Goal: Task Accomplishment & Management: Manage account settings

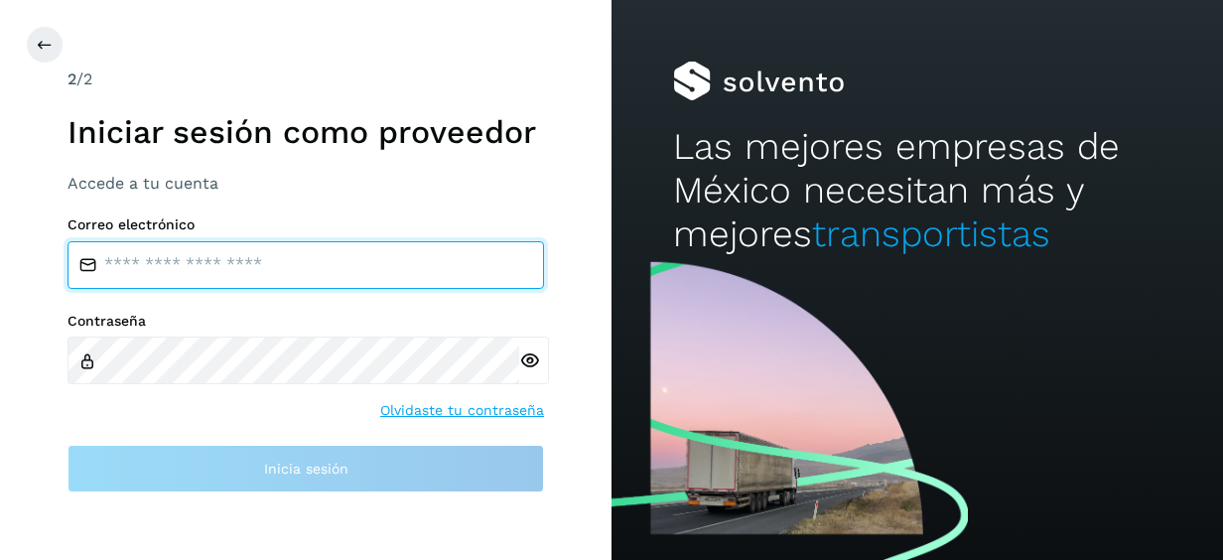
type input "**********"
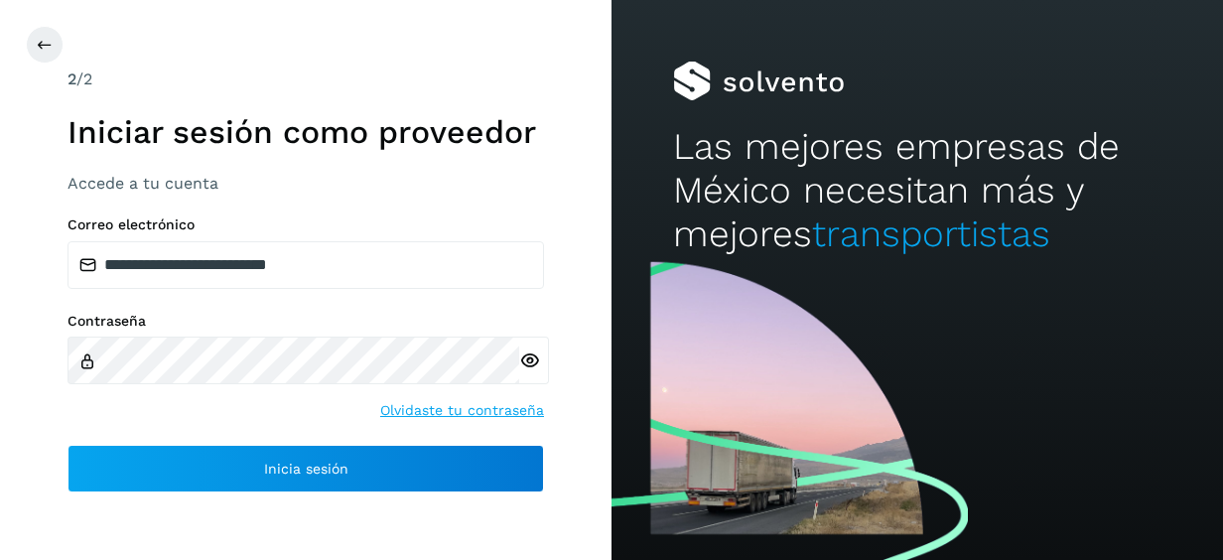
click at [527, 359] on icon at bounding box center [529, 361] width 21 height 21
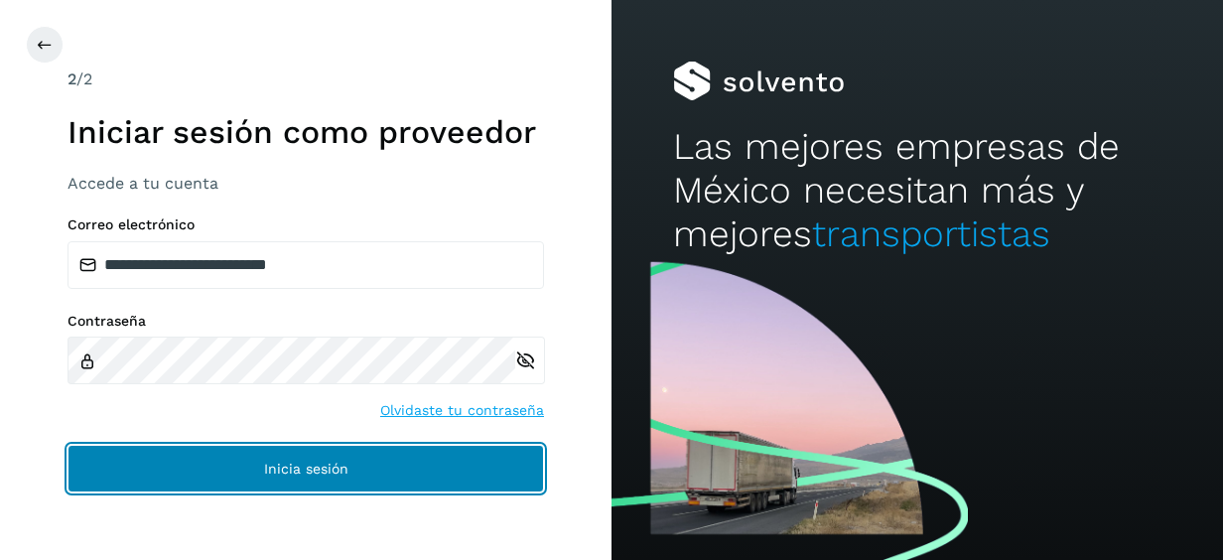
click at [352, 475] on button "Inicia sesión" at bounding box center [306, 469] width 477 height 48
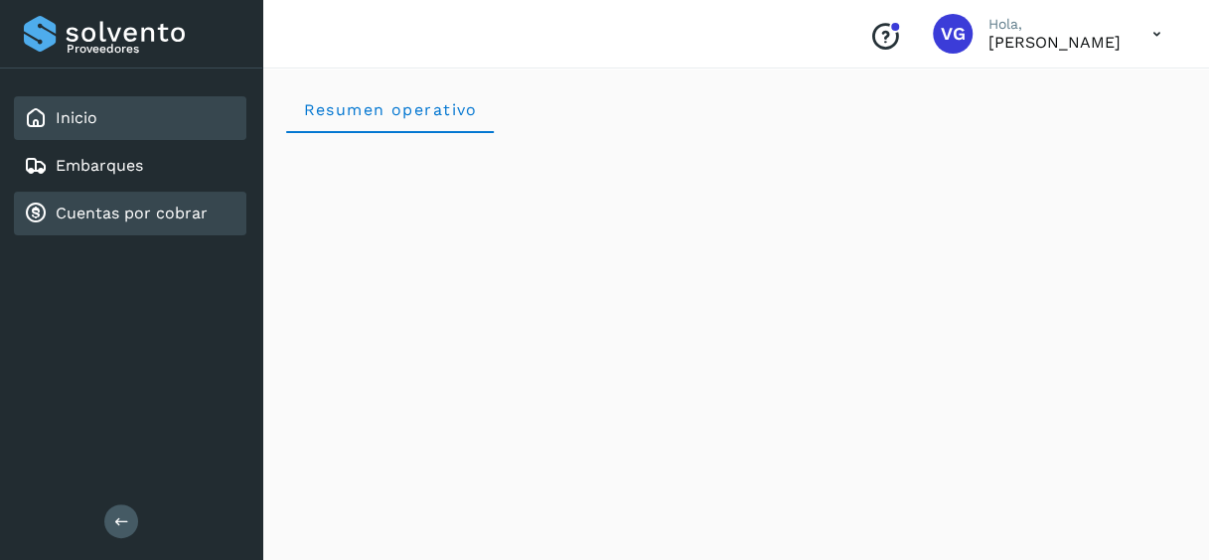
click at [187, 215] on link "Cuentas por cobrar" at bounding box center [132, 213] width 152 height 19
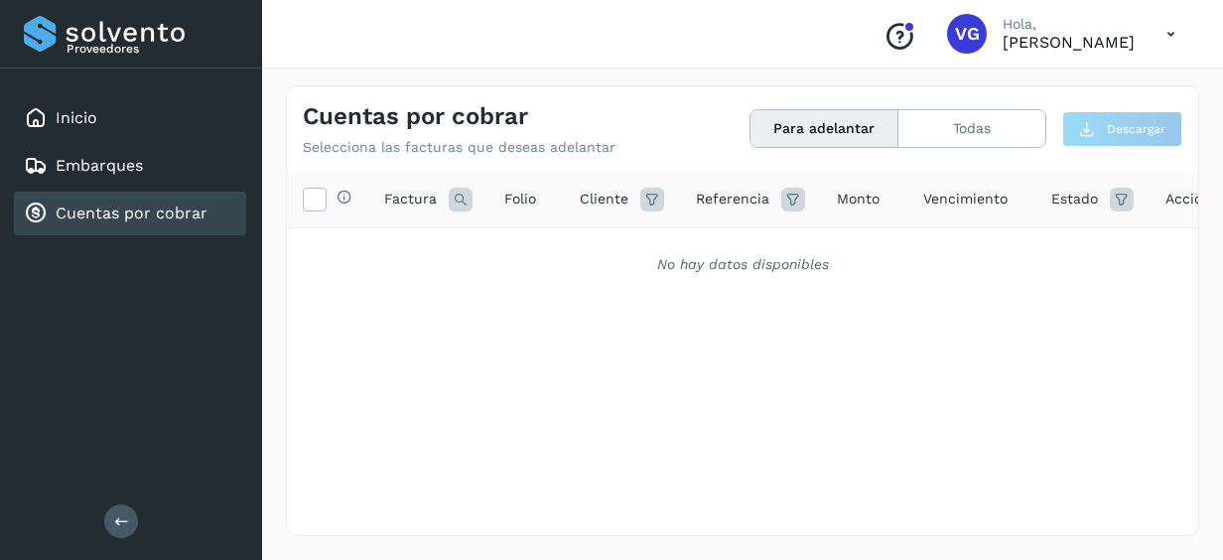
click at [882, 129] on button "Para adelantar" at bounding box center [825, 128] width 148 height 37
click at [952, 134] on button "Todas" at bounding box center [972, 128] width 147 height 37
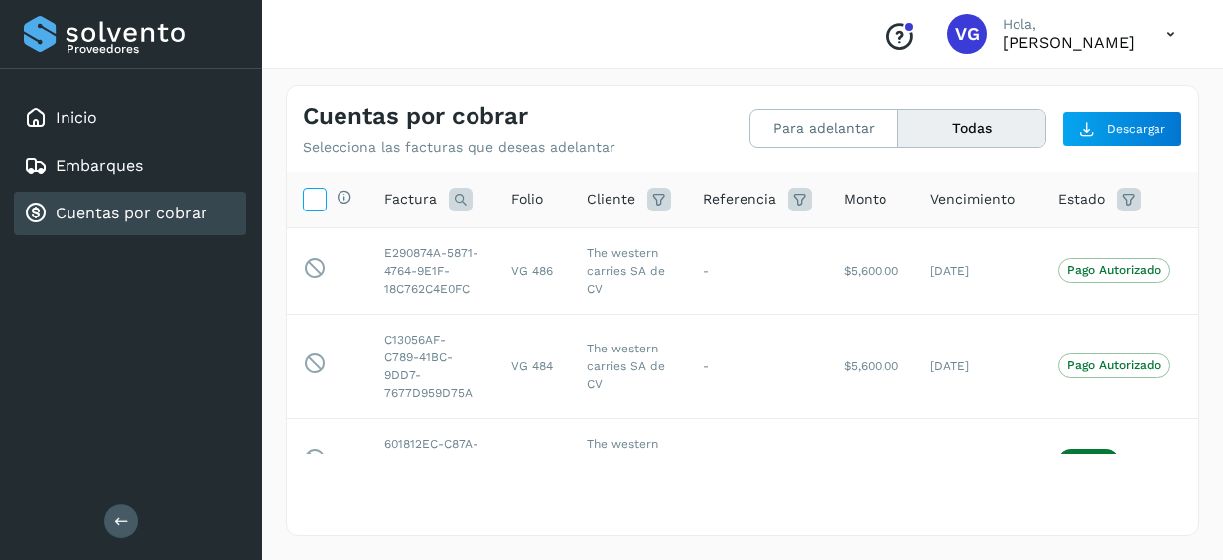
click at [315, 205] on icon at bounding box center [314, 198] width 21 height 21
click at [318, 202] on icon at bounding box center [314, 198] width 21 height 21
click at [1076, 267] on p "Pago Autorizado" at bounding box center [1115, 270] width 94 height 14
click at [314, 275] on icon at bounding box center [315, 268] width 24 height 25
click at [798, 292] on td "-" at bounding box center [757, 270] width 141 height 86
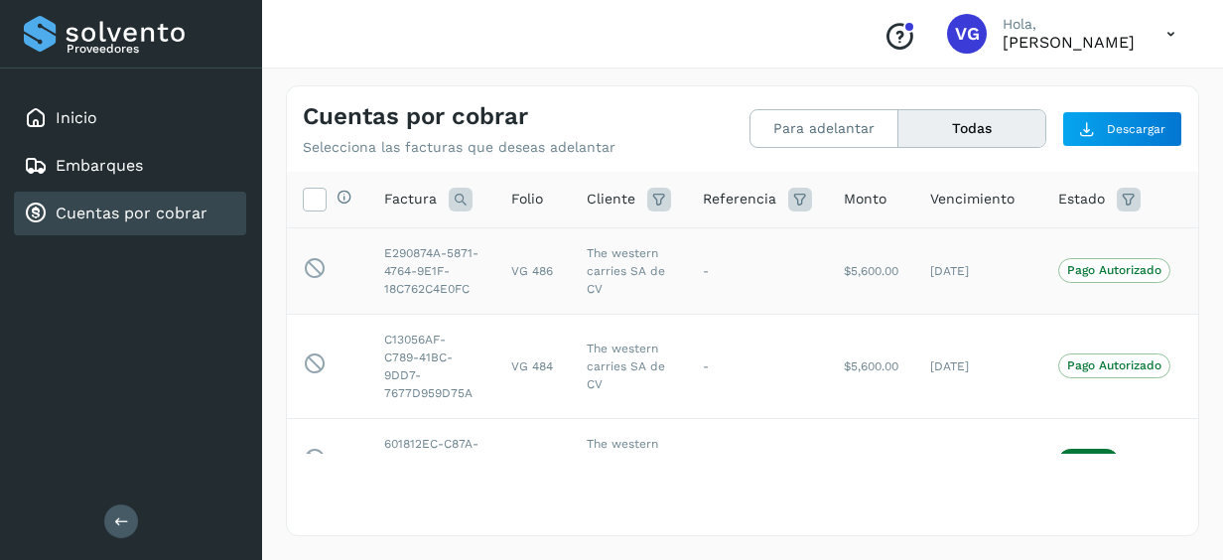
click at [961, 282] on td "[DATE]" at bounding box center [979, 270] width 128 height 86
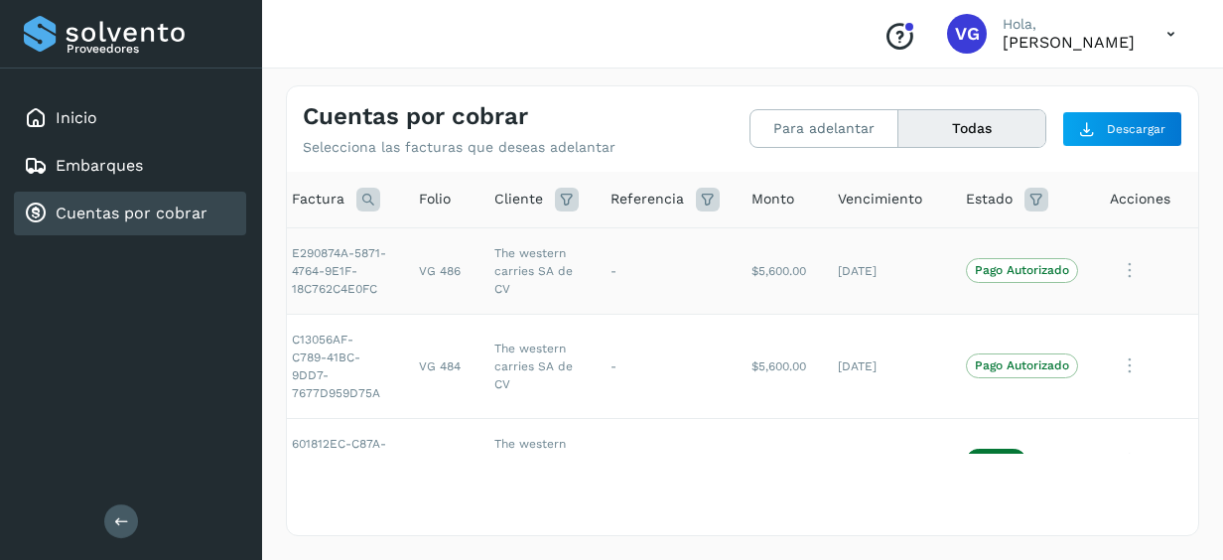
click at [1113, 278] on icon at bounding box center [1130, 270] width 40 height 41
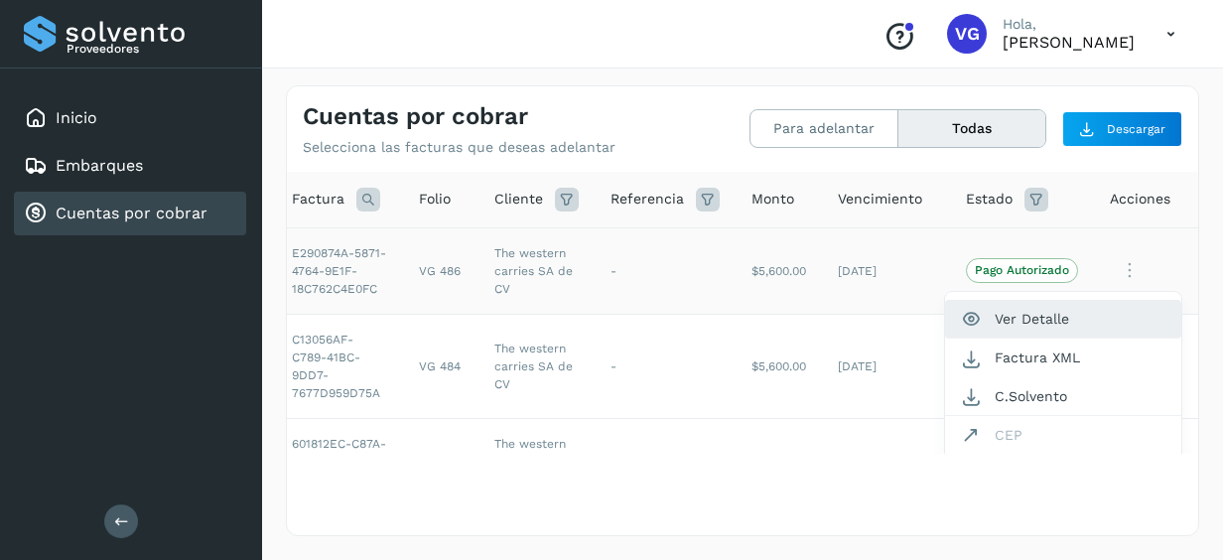
click at [1001, 320] on button "Ver Detalle" at bounding box center [1063, 319] width 236 height 39
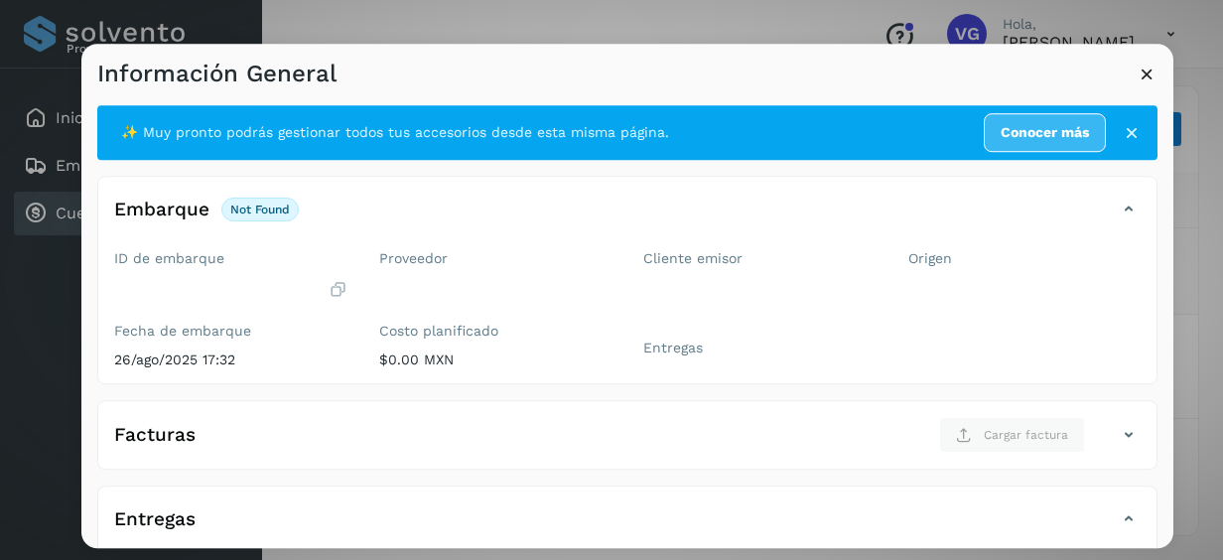
click at [1149, 75] on icon at bounding box center [1147, 74] width 21 height 21
